Goal: Information Seeking & Learning: Learn about a topic

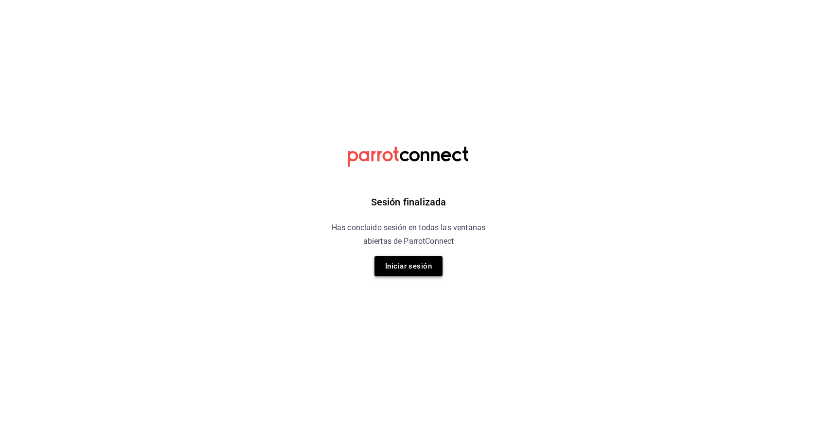
click at [413, 267] on button "Iniciar sesión" at bounding box center [408, 266] width 68 height 20
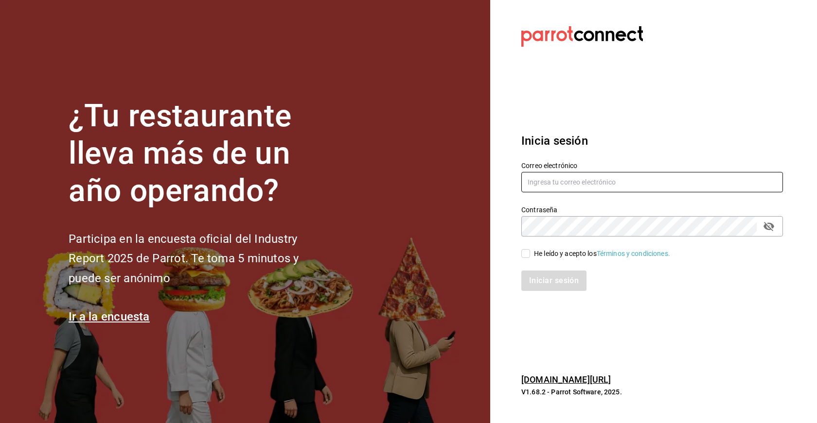
type input "[EMAIL_ADDRESS][DOMAIN_NAME]"
click at [526, 251] on input "He leído y acepto los Términos y condiciones." at bounding box center [525, 253] width 9 height 9
checkbox input "true"
click at [552, 279] on button "Iniciar sesión" at bounding box center [554, 281] width 66 height 20
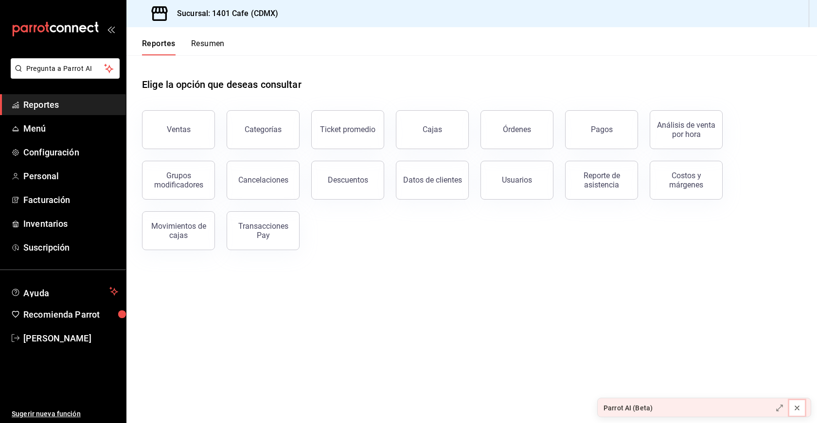
click at [799, 410] on icon at bounding box center [797, 408] width 4 height 4
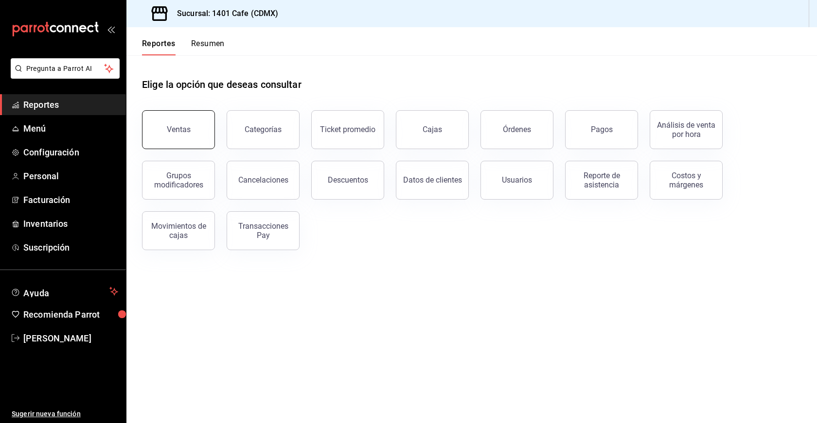
click at [162, 124] on button "Ventas" at bounding box center [178, 129] width 73 height 39
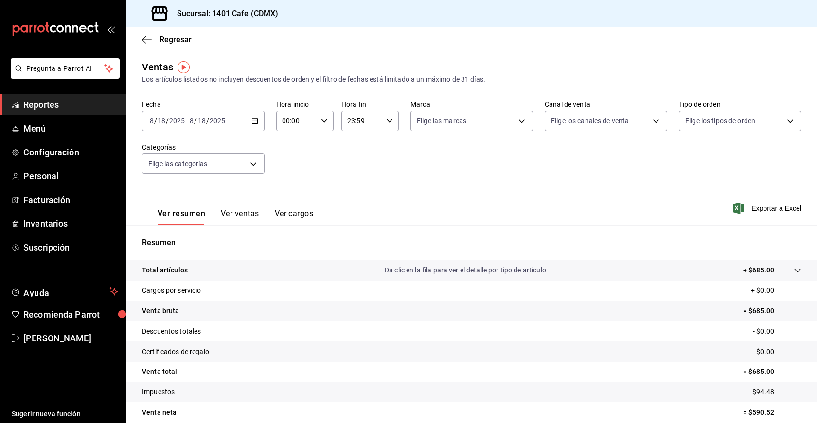
click at [237, 121] on div "[DATE] [DATE] - [DATE] [DATE]" at bounding box center [203, 121] width 122 height 20
click at [159, 217] on span "Mes actual" at bounding box center [187, 216] width 75 height 10
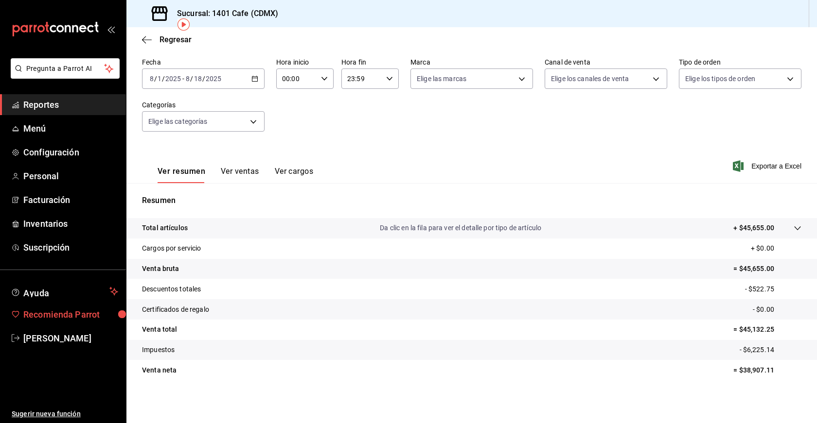
click at [83, 315] on span "Recomienda Parrot" at bounding box center [70, 314] width 95 height 13
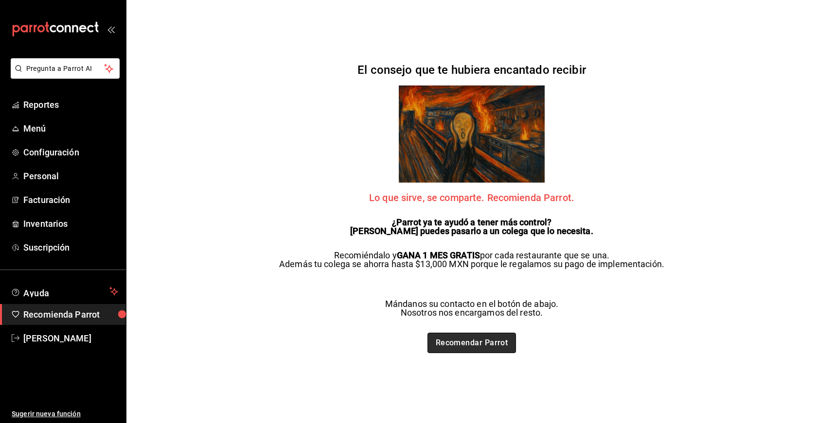
click at [453, 342] on link "Recomendar Parrot" at bounding box center [471, 343] width 89 height 20
click at [56, 105] on span "Reportes" at bounding box center [70, 104] width 95 height 13
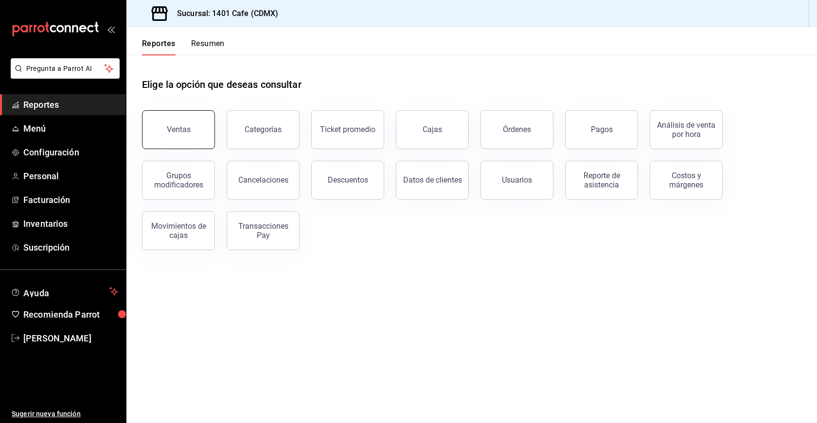
click at [180, 126] on div "Ventas" at bounding box center [179, 129] width 24 height 9
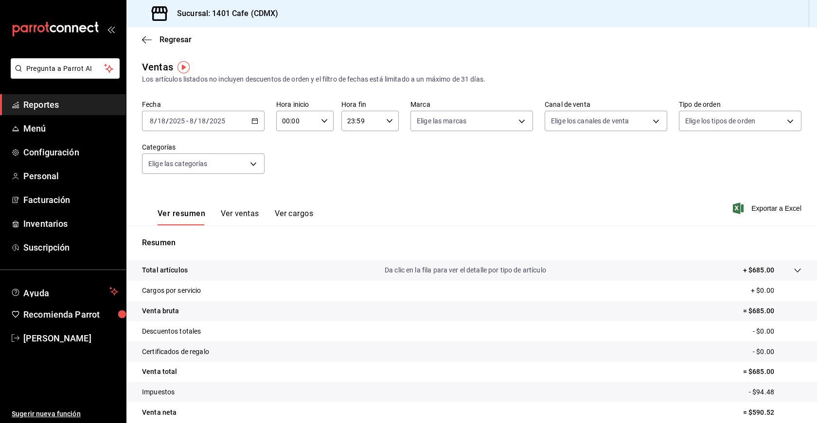
click at [61, 104] on span "Reportes" at bounding box center [70, 104] width 95 height 13
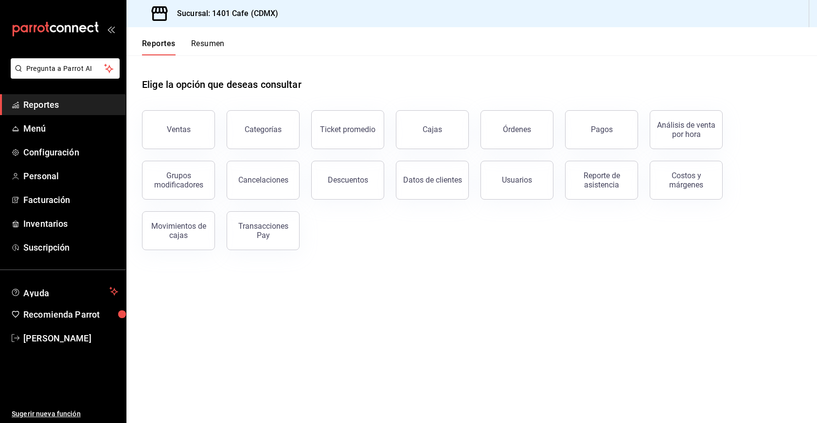
click at [215, 44] on button "Resumen" at bounding box center [208, 47] width 34 height 17
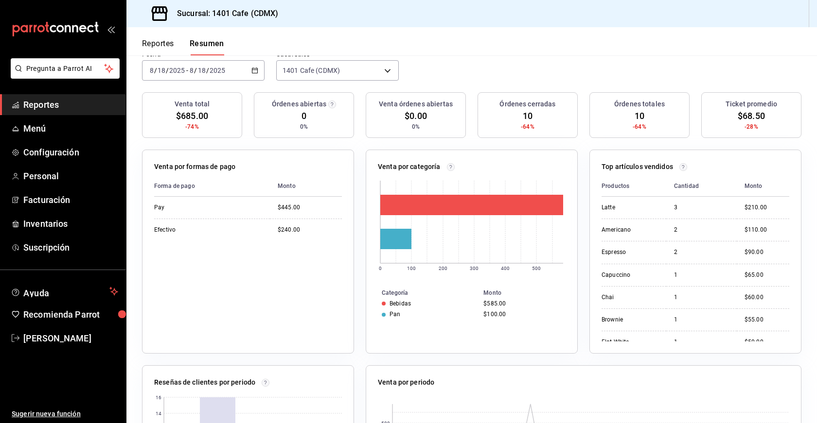
click at [33, 99] on span "Reportes" at bounding box center [70, 104] width 95 height 13
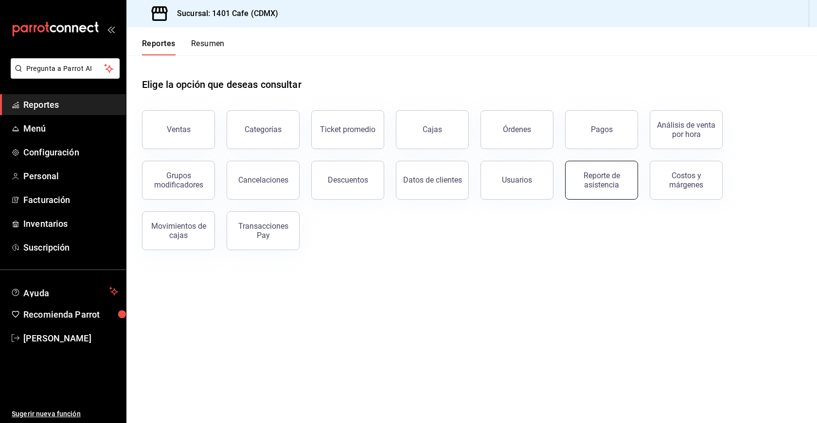
click at [602, 176] on div "Reporte de asistencia" at bounding box center [601, 180] width 60 height 18
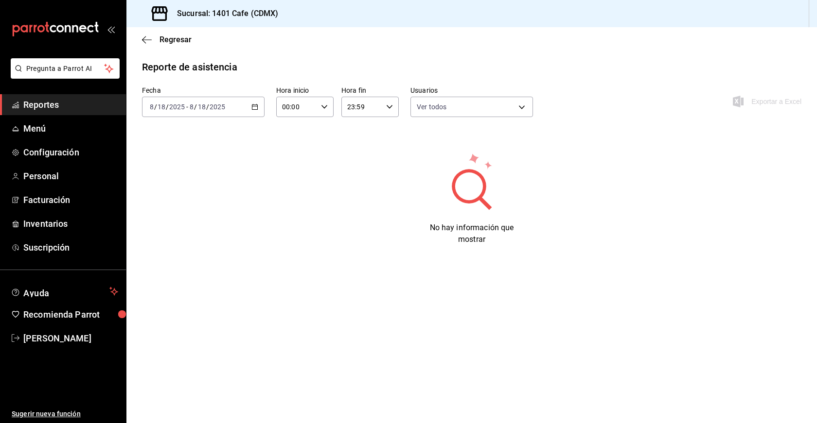
click at [57, 104] on span "Reportes" at bounding box center [70, 104] width 95 height 13
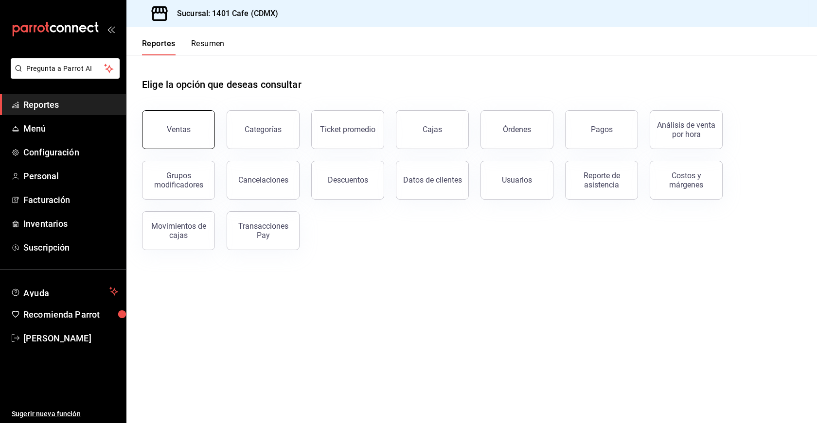
click at [180, 130] on div "Ventas" at bounding box center [179, 129] width 24 height 9
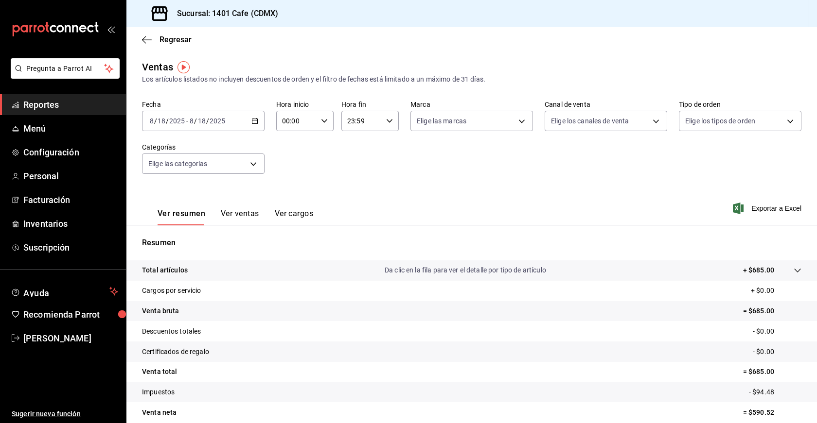
click at [216, 120] on input "2025" at bounding box center [217, 121] width 17 height 8
click at [182, 191] on span "Semana actual" at bounding box center [187, 194] width 75 height 10
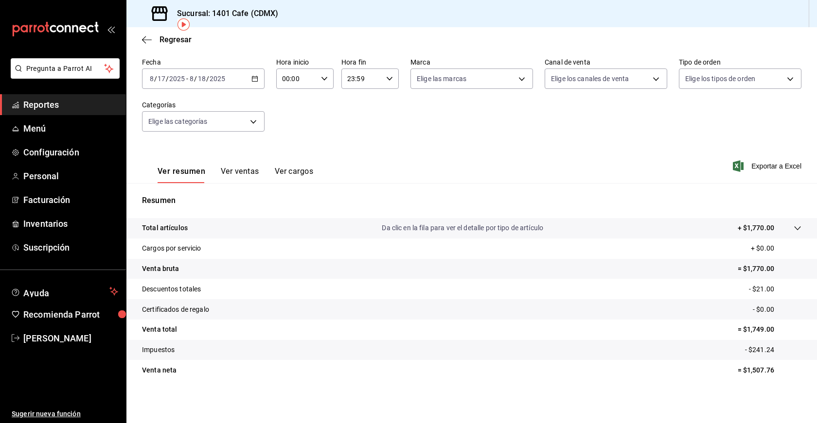
click at [37, 108] on span "Reportes" at bounding box center [70, 104] width 95 height 13
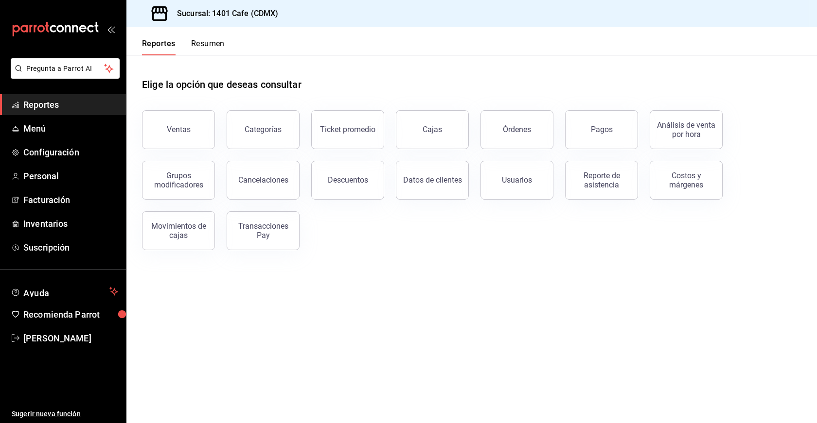
click at [217, 45] on button "Resumen" at bounding box center [208, 47] width 34 height 17
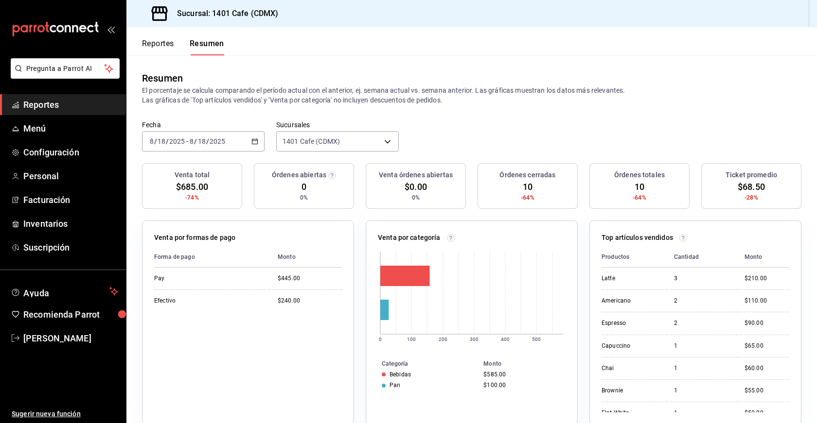
click at [218, 140] on input "2025" at bounding box center [217, 142] width 17 height 8
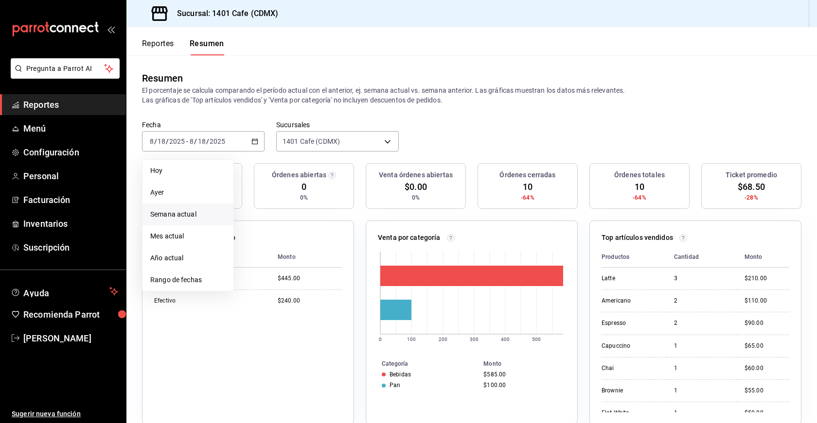
click at [170, 214] on span "Semana actual" at bounding box center [187, 215] width 75 height 10
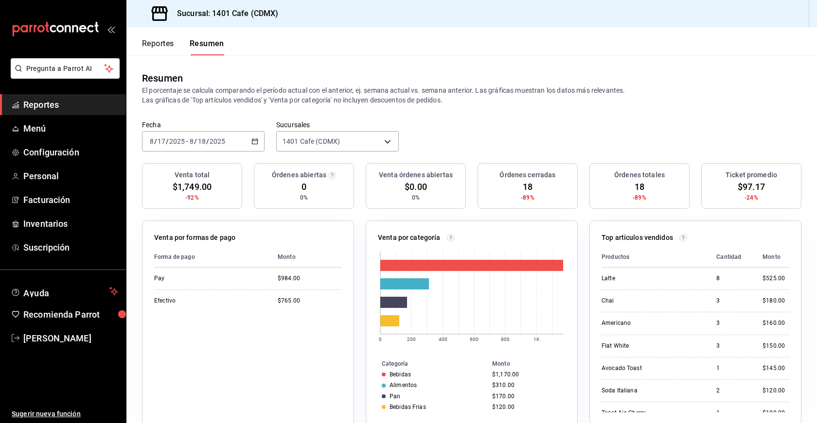
click at [214, 140] on input "2025" at bounding box center [217, 142] width 17 height 8
click at [168, 254] on span "Año actual" at bounding box center [187, 258] width 75 height 10
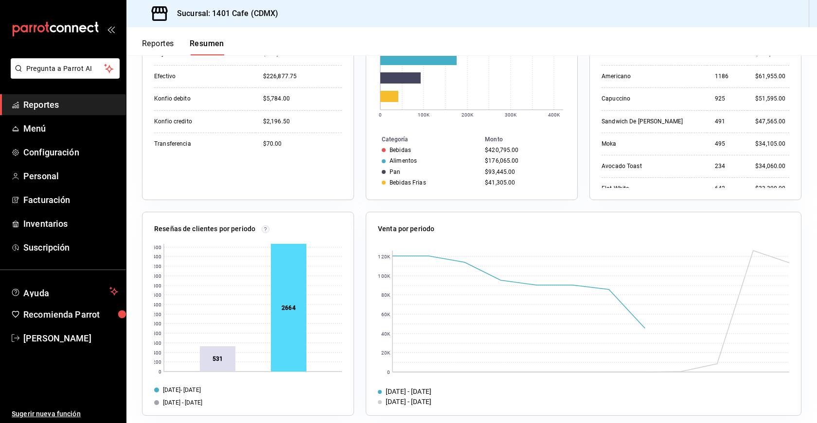
scroll to position [233, 0]
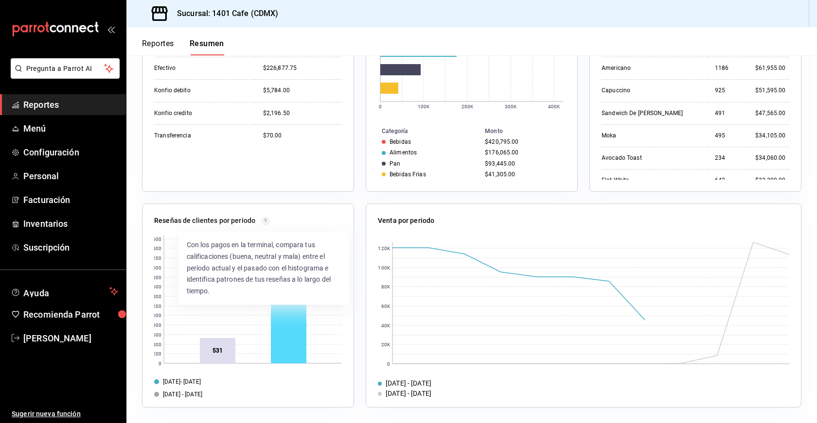
click at [264, 222] on circle at bounding box center [265, 220] width 7 height 7
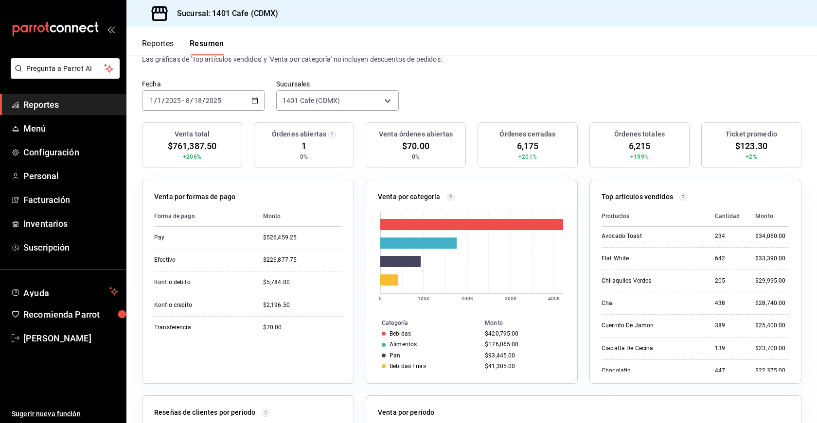
scroll to position [0, 0]
click at [50, 105] on span "Reportes" at bounding box center [70, 104] width 95 height 13
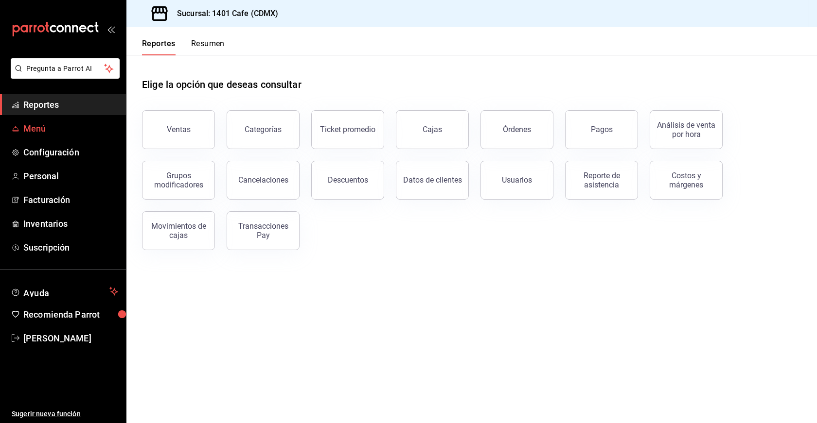
click at [33, 128] on span "Menú" at bounding box center [70, 128] width 95 height 13
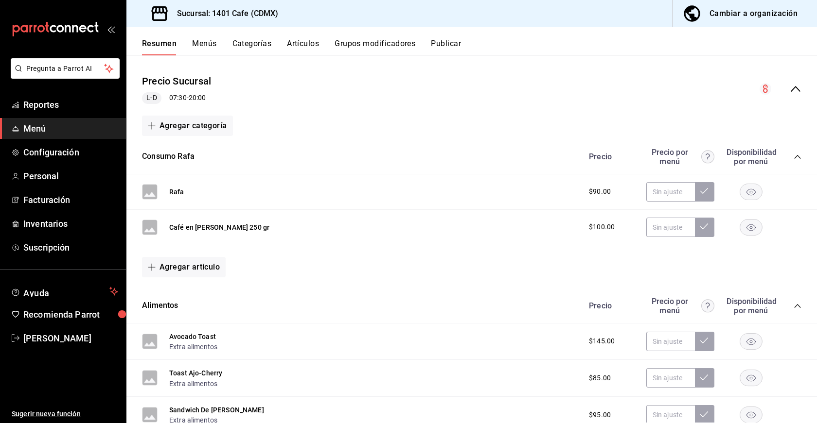
scroll to position [80, 0]
